Goal: Information Seeking & Learning: Understand process/instructions

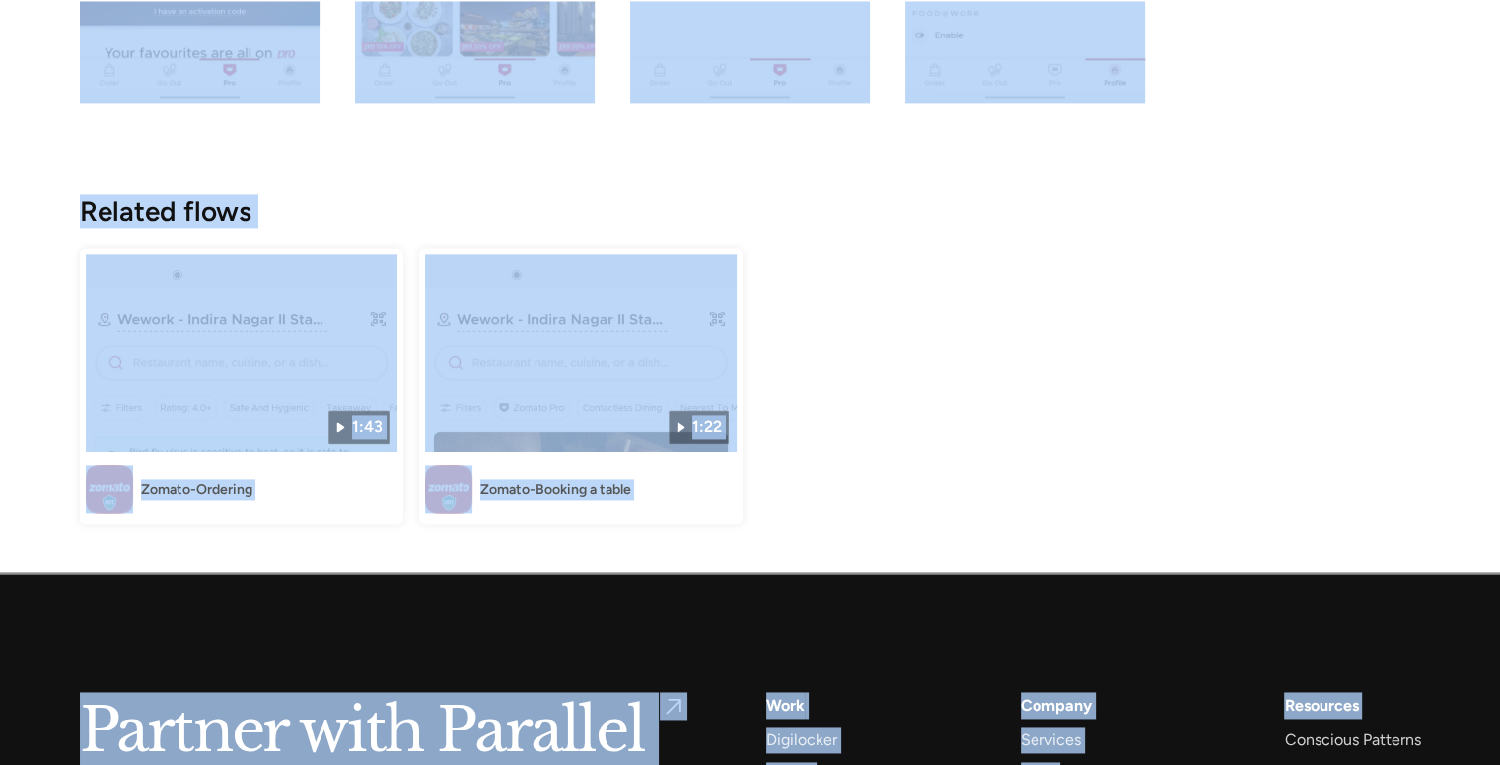
scroll to position [2668, 0]
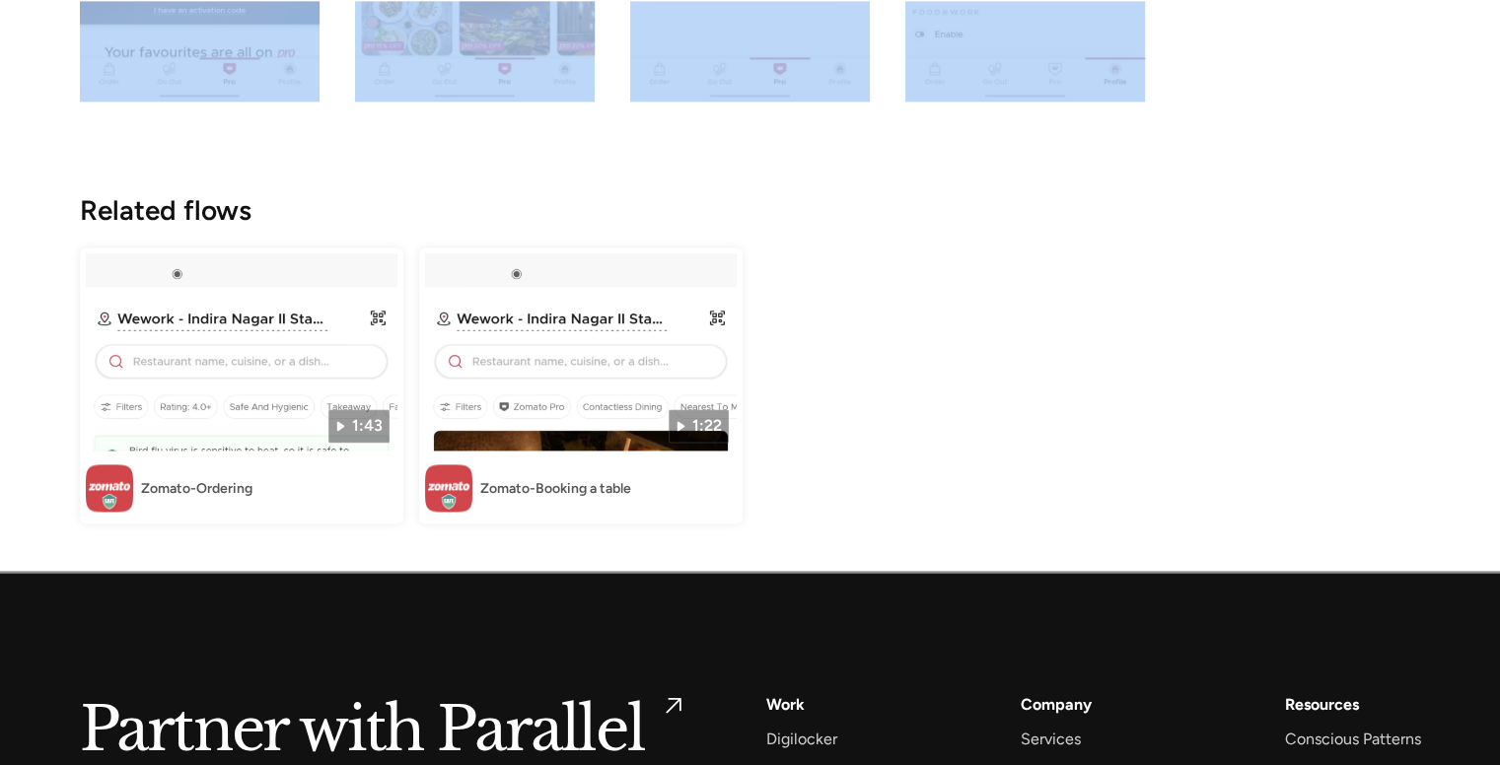
drag, startPoint x: 8, startPoint y: 89, endPoint x: 1264, endPoint y: 99, distance: 1256.6
copy div "Screen Shots No items found. Email No items found. Email No items found. Relate…"
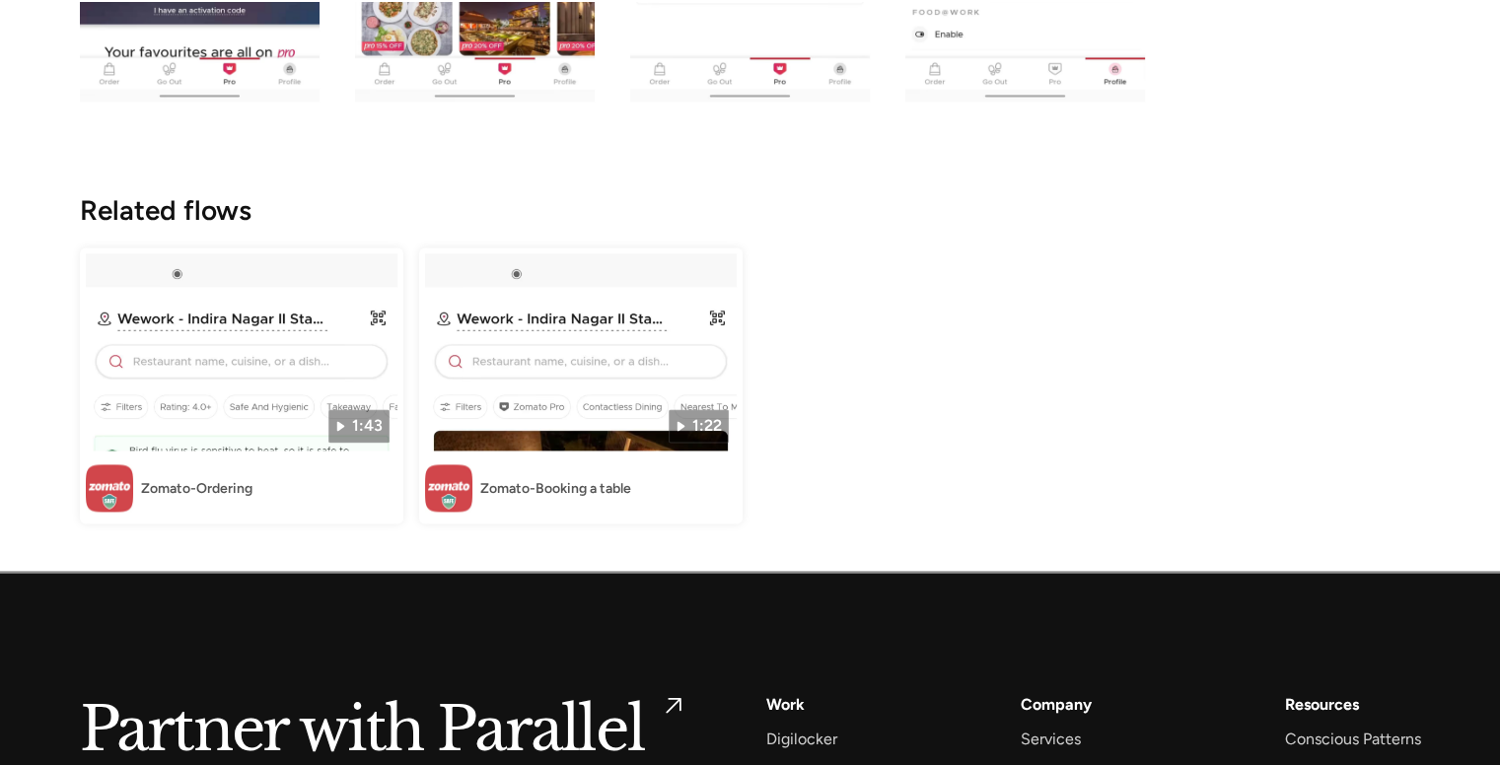
click at [903, 352] on div "1:43 Zomato-Ordering 1:22 Zomato-Booking a table" at bounding box center [750, 386] width 1341 height 276
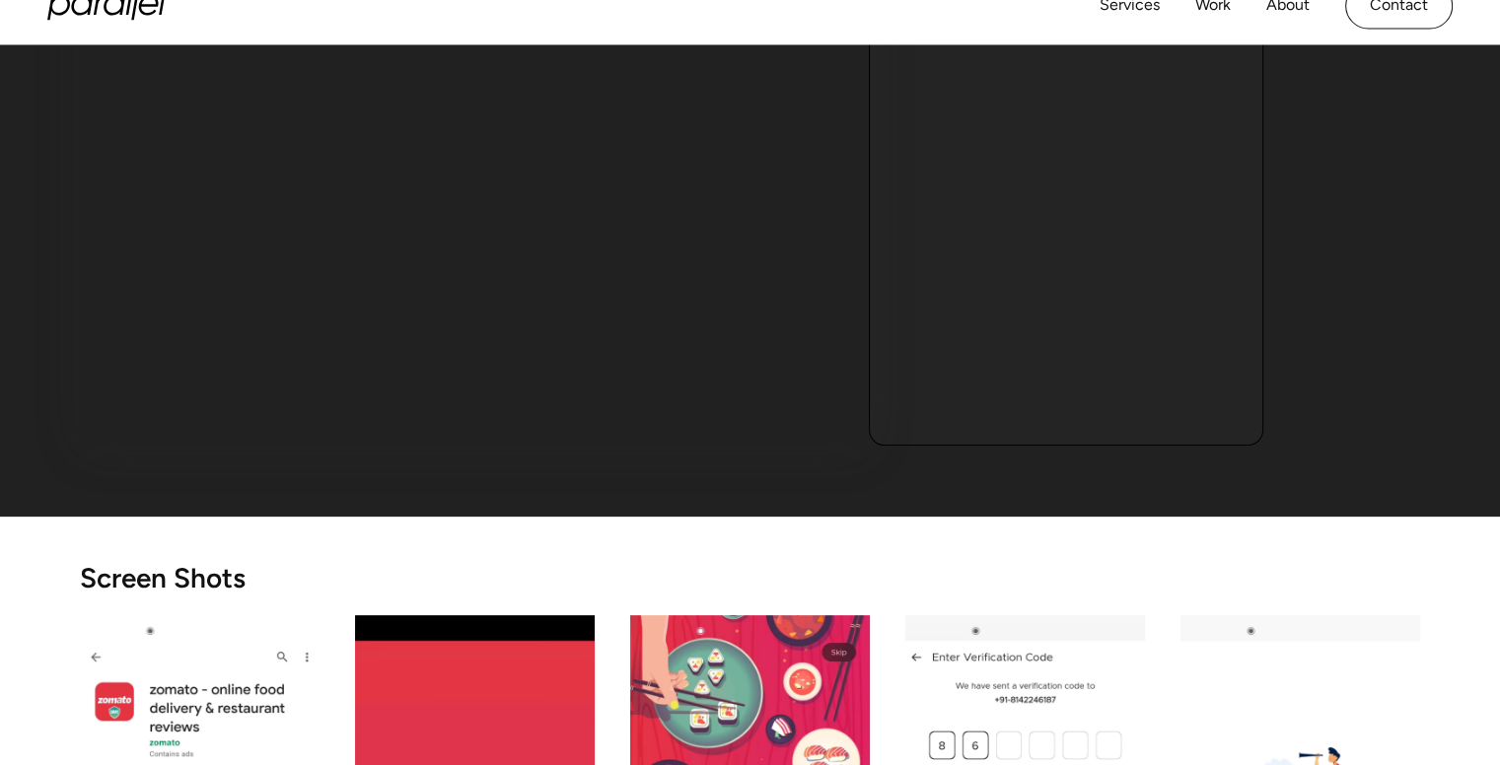
scroll to position [0, 0]
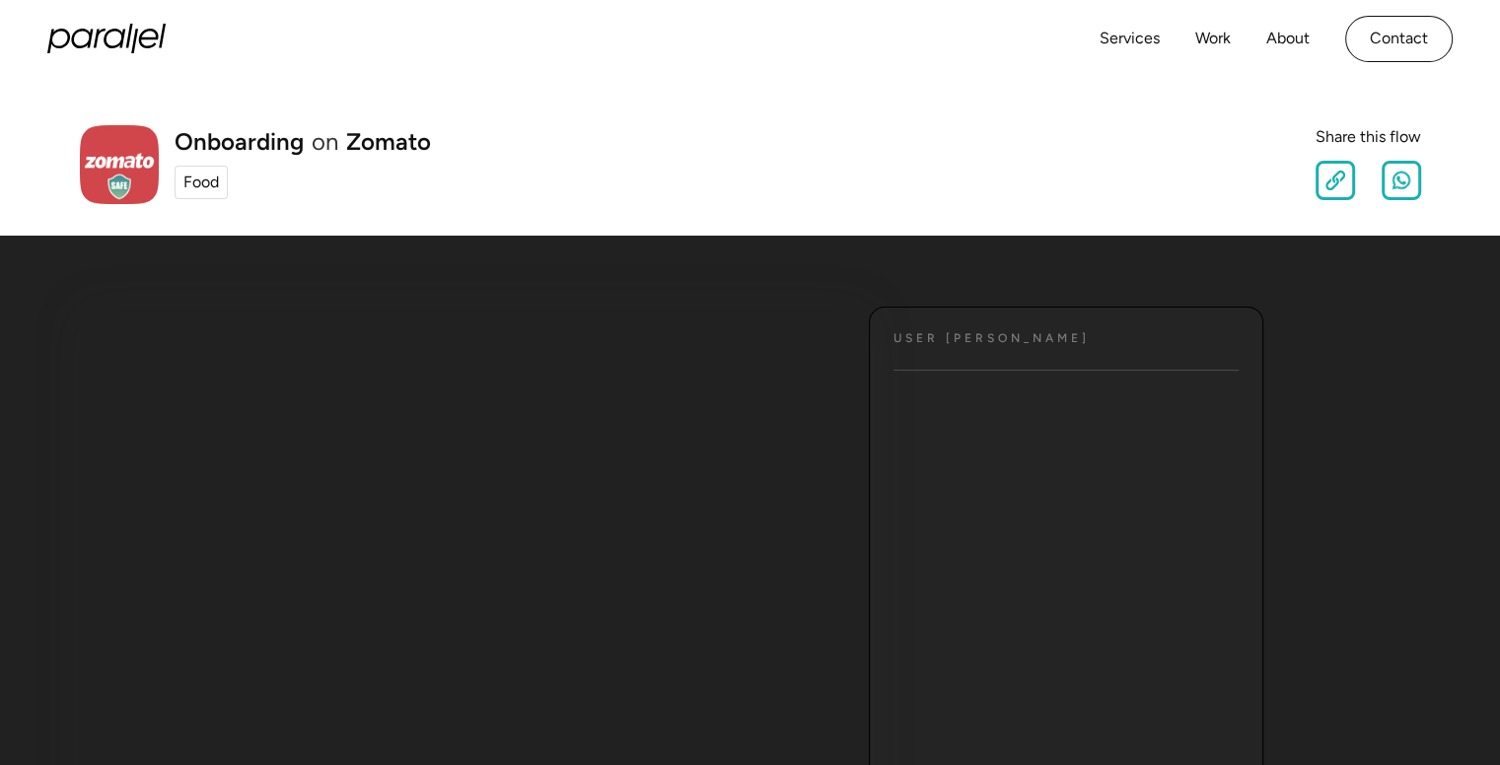
drag, startPoint x: 1514, startPoint y: 5, endPoint x: 1127, endPoint y: 204, distance: 434.9
click at [1127, 204] on div "Onboarding on Zomato Food Share this flow Slow Normal Fast Copy Link Share on W…" at bounding box center [750, 157] width 1500 height 158
click at [1404, 188] on img at bounding box center [1402, 181] width 20 height 20
click at [1324, 182] on div at bounding box center [1335, 180] width 39 height 39
click at [1328, 182] on img at bounding box center [1336, 181] width 20 height 20
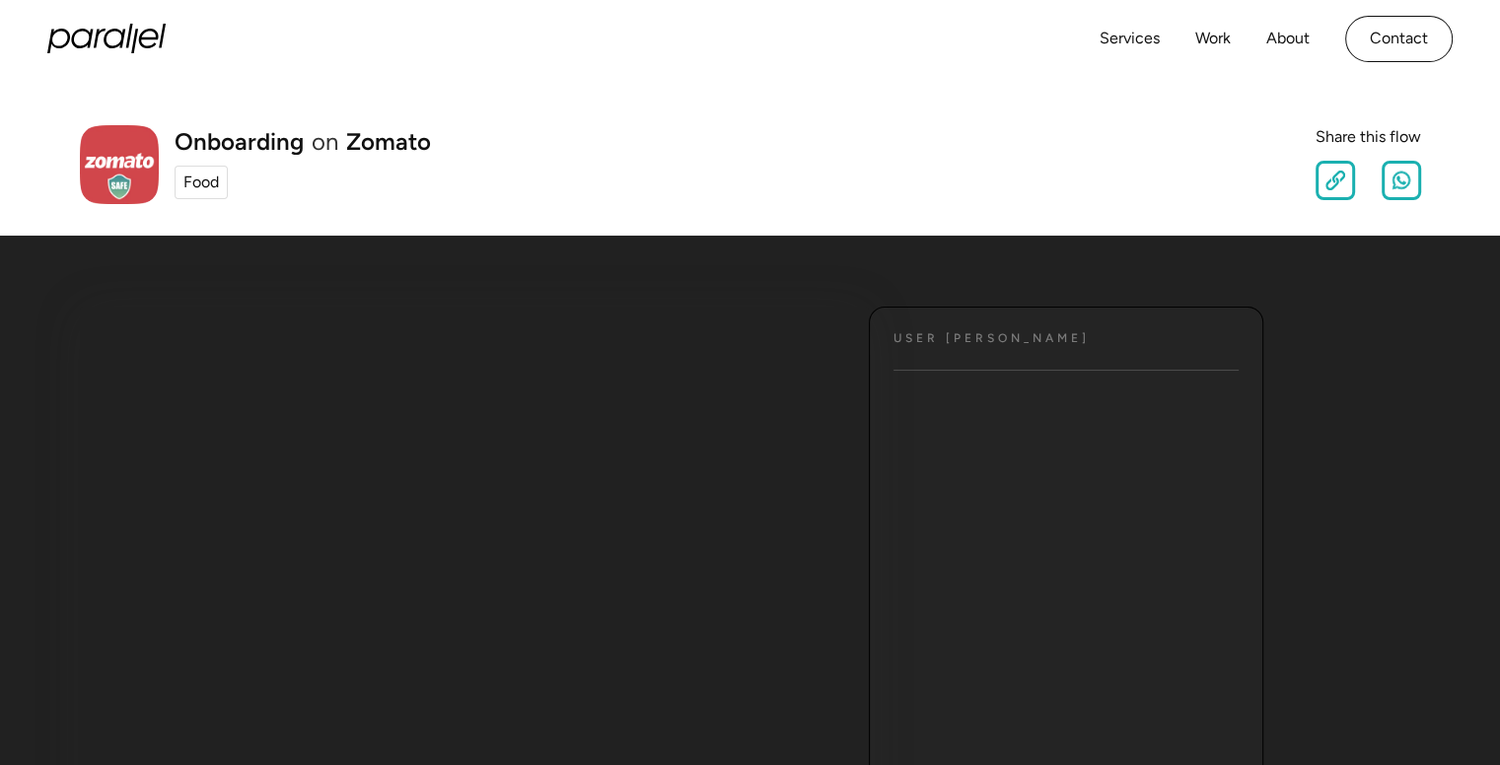
click at [1328, 182] on img at bounding box center [1336, 181] width 20 height 20
drag, startPoint x: 1328, startPoint y: 182, endPoint x: 1051, endPoint y: 209, distance: 277.4
click at [1051, 209] on div "Onboarding on Zomato Food Share this flow Slow Normal Fast Copy Link Share on W…" at bounding box center [750, 157] width 1500 height 158
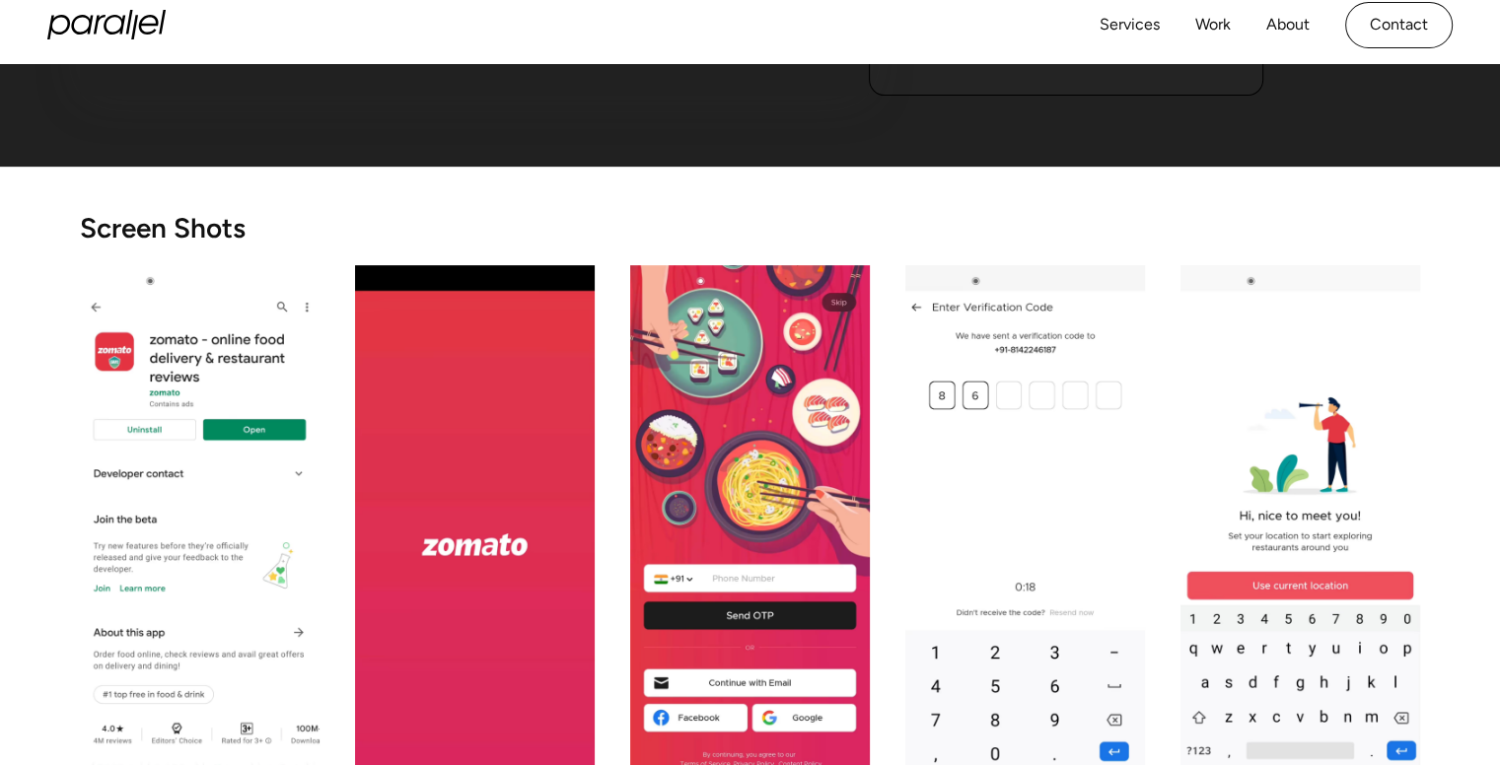
scroll to position [847, 0]
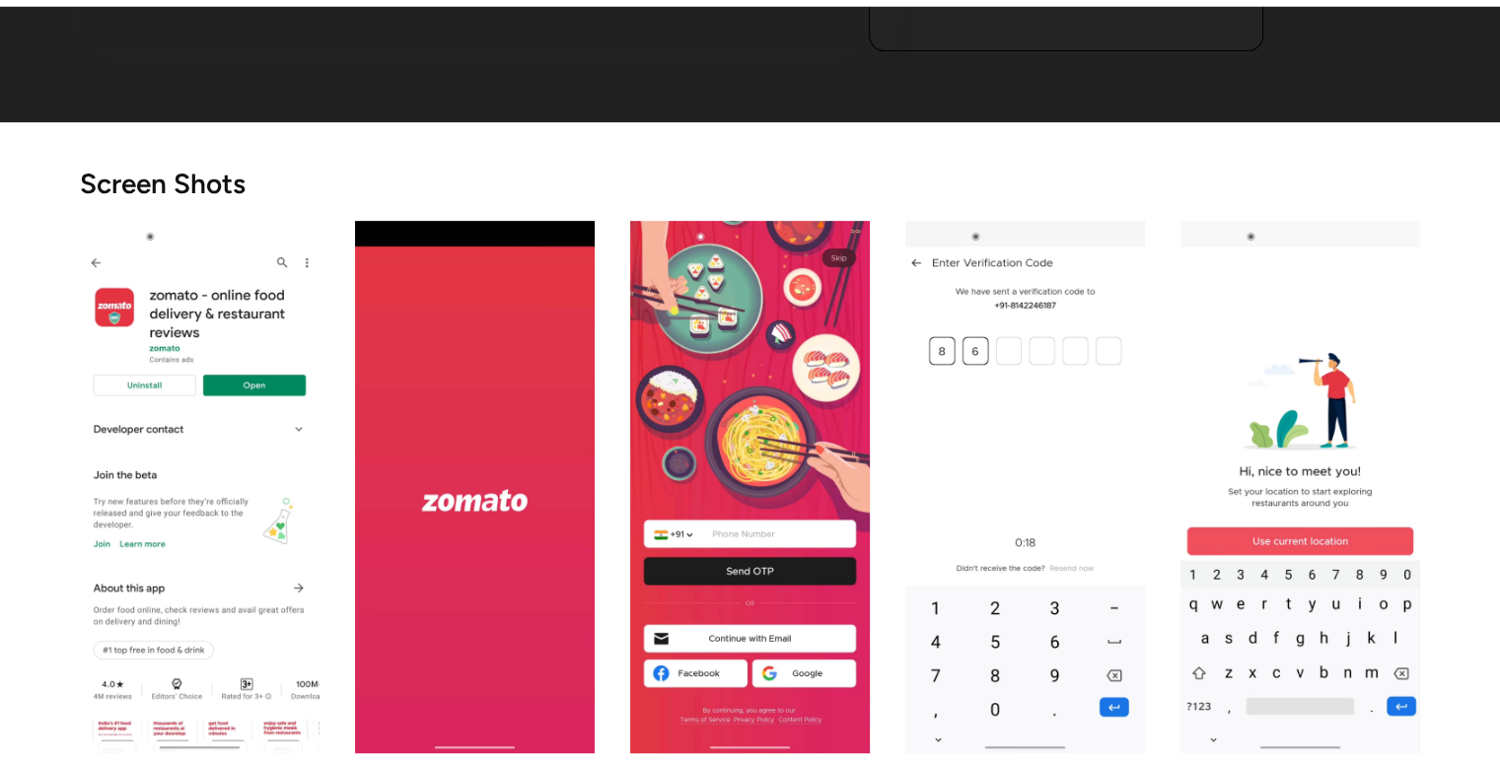
click at [206, 338] on img "open lightbox" at bounding box center [200, 487] width 240 height 533
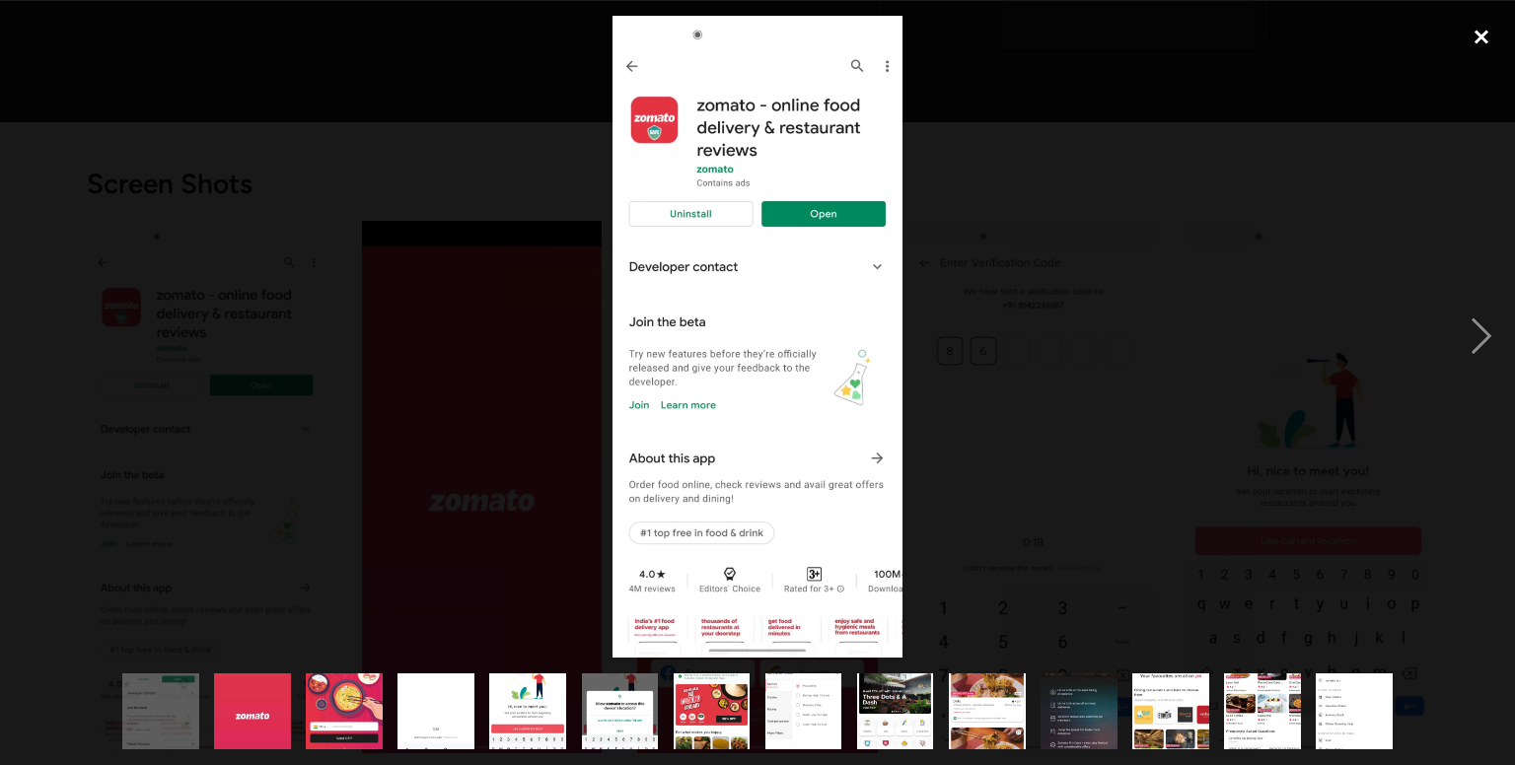
click at [1479, 35] on div "close lightbox" at bounding box center [1481, 37] width 67 height 43
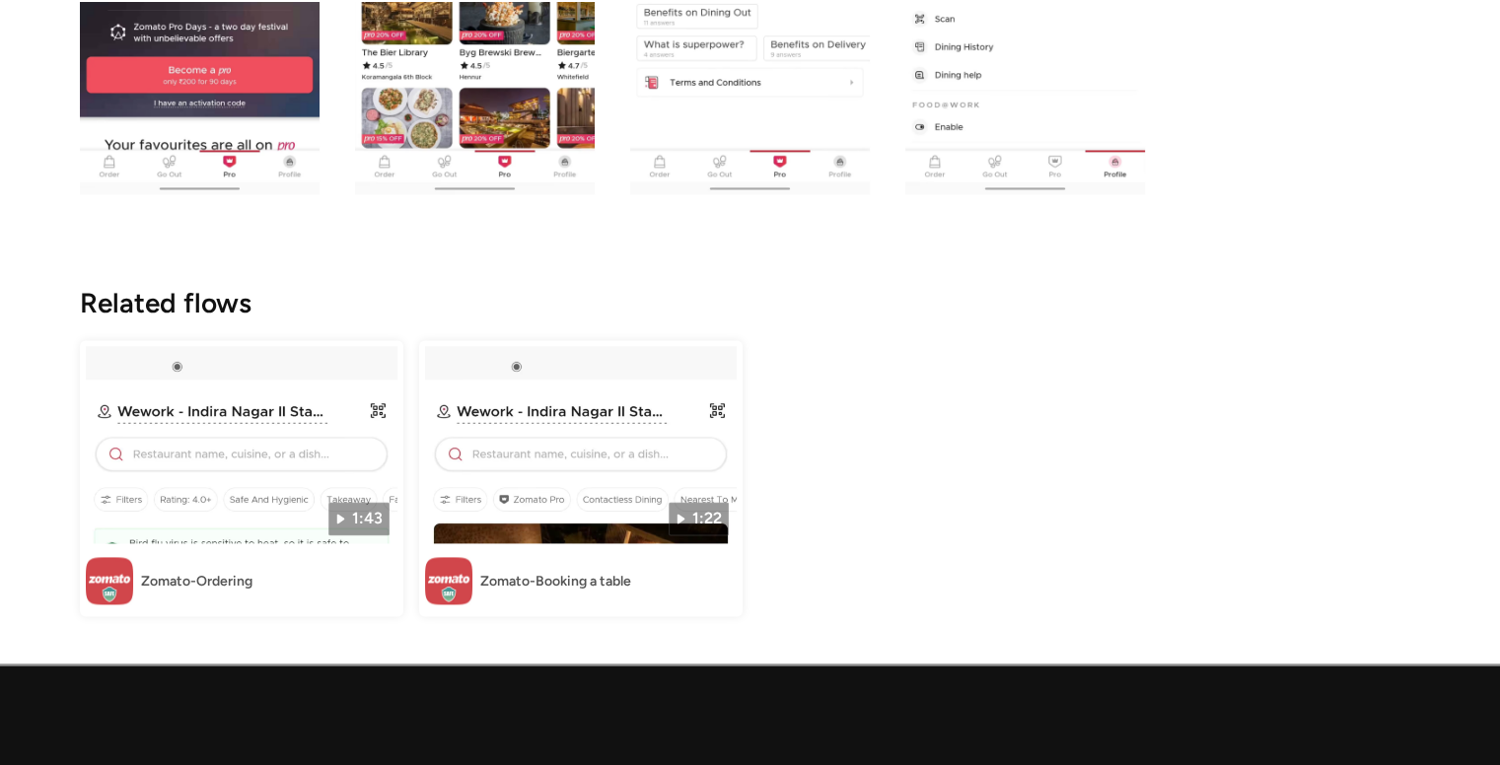
scroll to position [2576, 0]
